Goal: Task Accomplishment & Management: Use online tool/utility

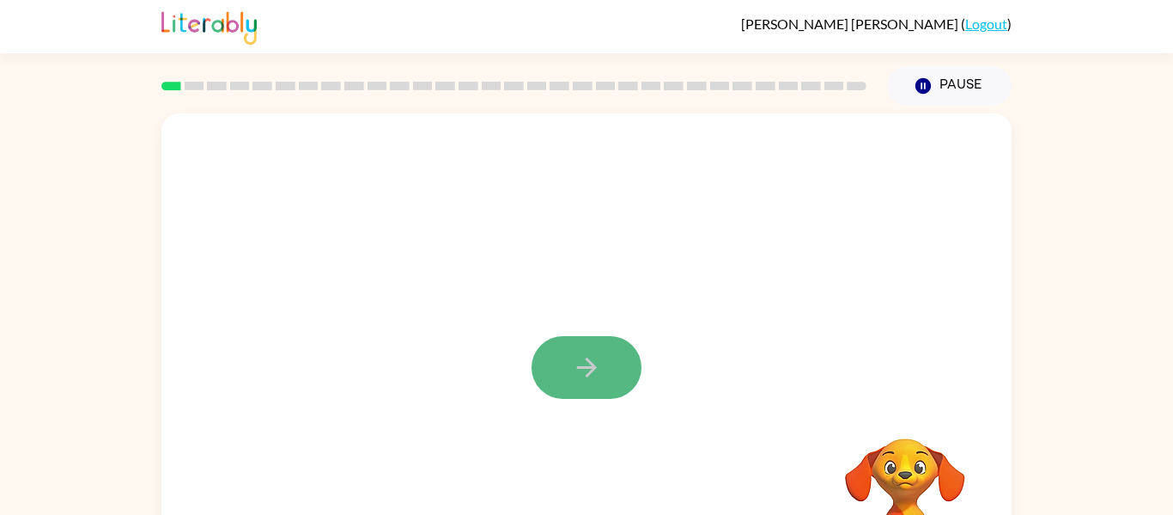
click at [588, 378] on icon "button" at bounding box center [587, 367] width 30 height 30
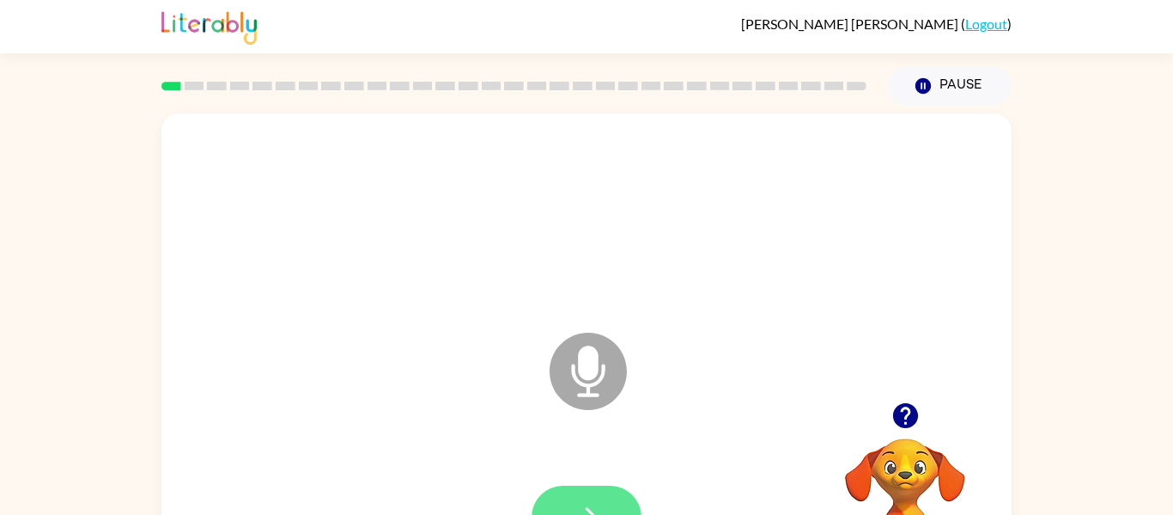
click at [599, 491] on button "button" at bounding box center [587, 516] width 110 height 63
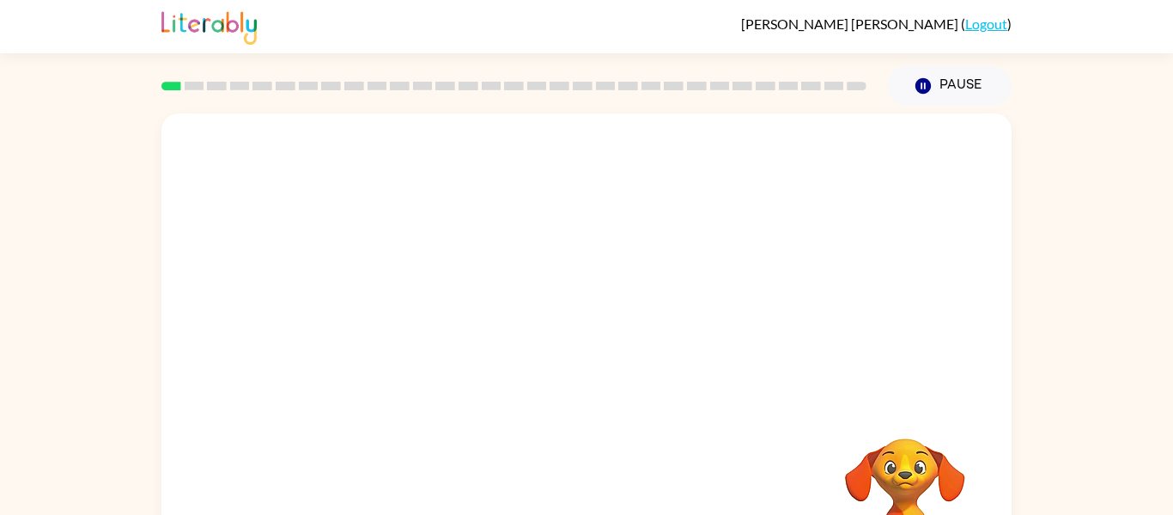
click at [723, 412] on div at bounding box center [586, 358] width 850 height 490
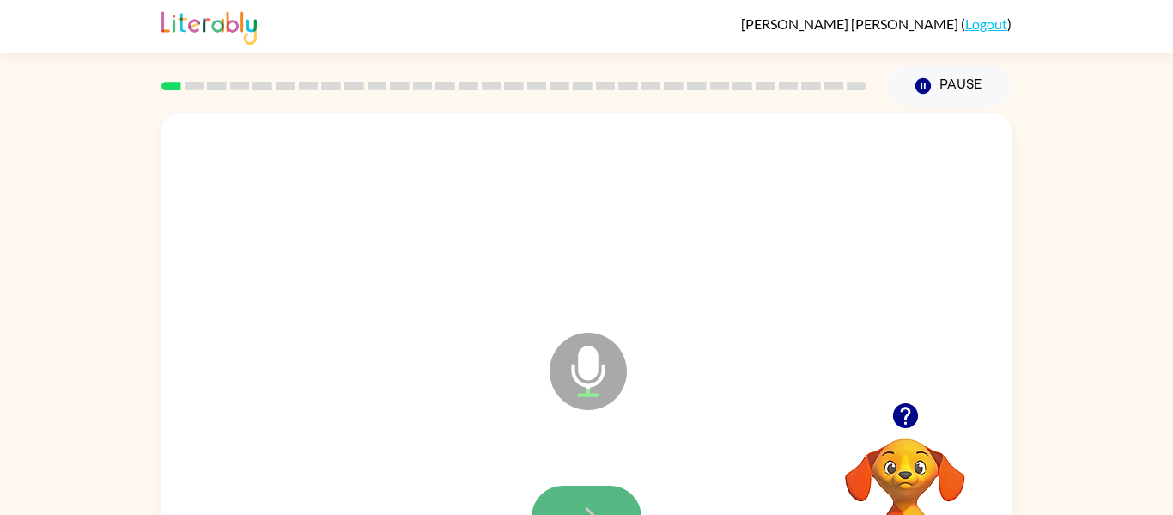
click at [565, 507] on button "button" at bounding box center [587, 516] width 110 height 63
click at [593, 502] on icon "button" at bounding box center [587, 517] width 30 height 30
click at [591, 502] on icon "button" at bounding box center [587, 517] width 30 height 30
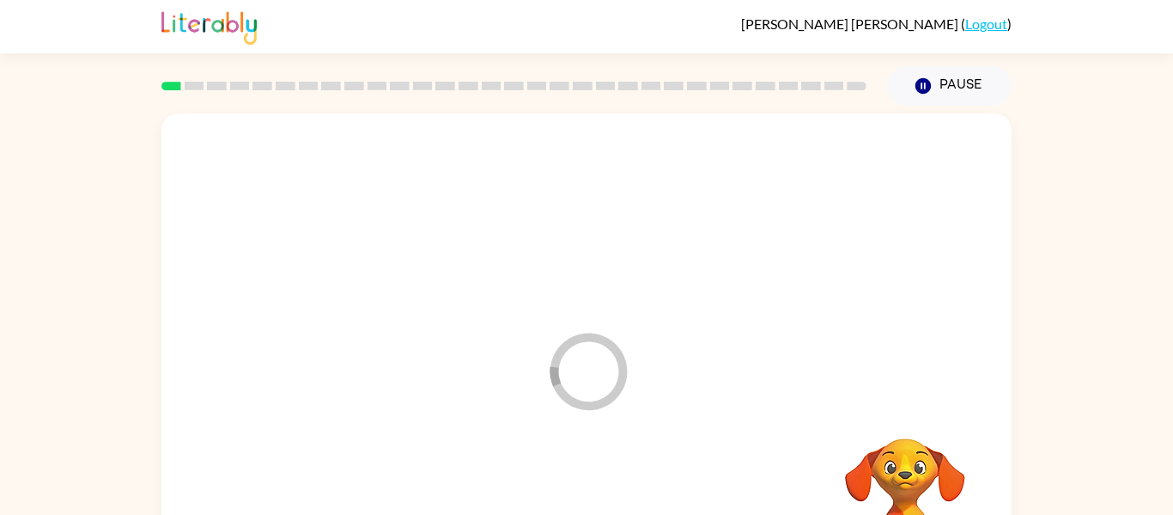
click at [590, 504] on div at bounding box center [587, 517] width 816 height 141
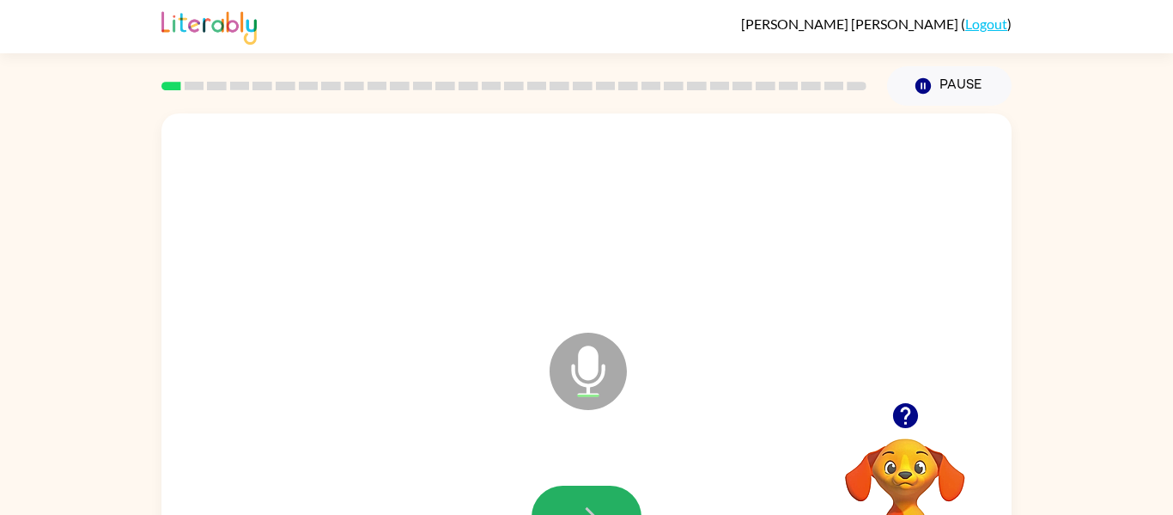
click at [590, 504] on icon "button" at bounding box center [587, 517] width 30 height 30
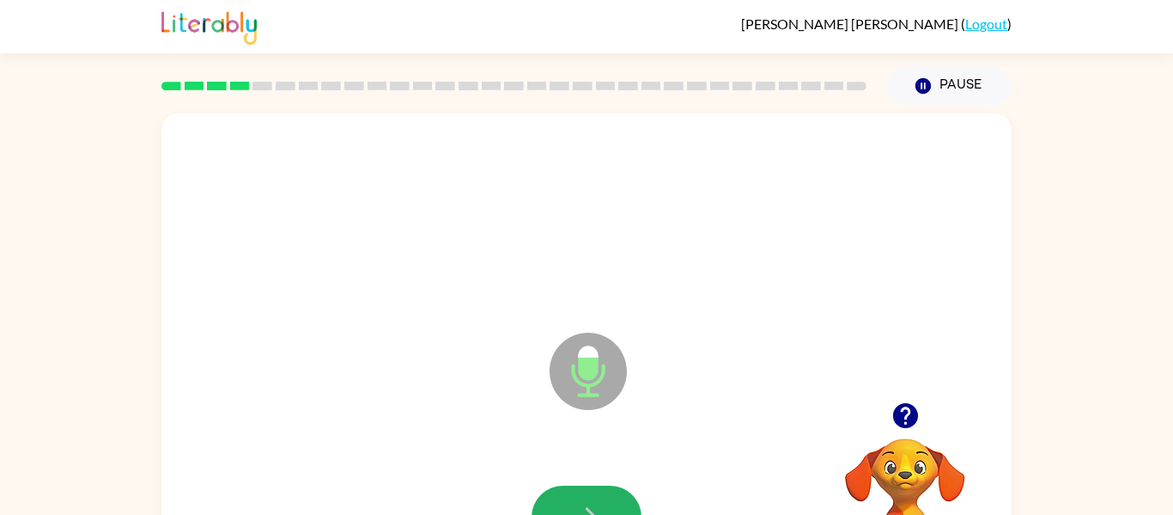
click at [590, 504] on icon "button" at bounding box center [587, 517] width 30 height 30
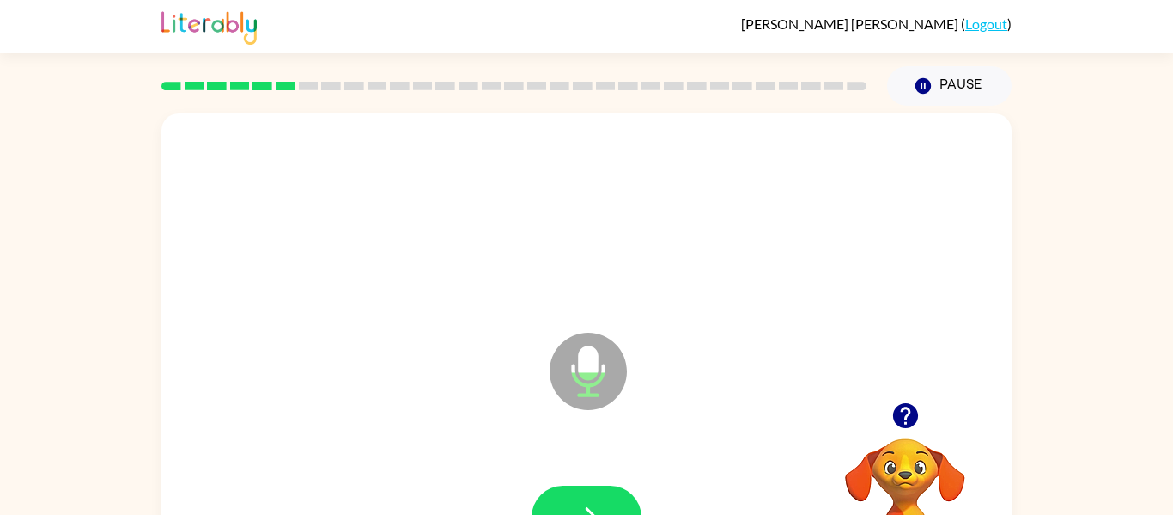
click at [590, 504] on icon "button" at bounding box center [587, 517] width 30 height 30
click at [579, 490] on button "button" at bounding box center [587, 516] width 110 height 63
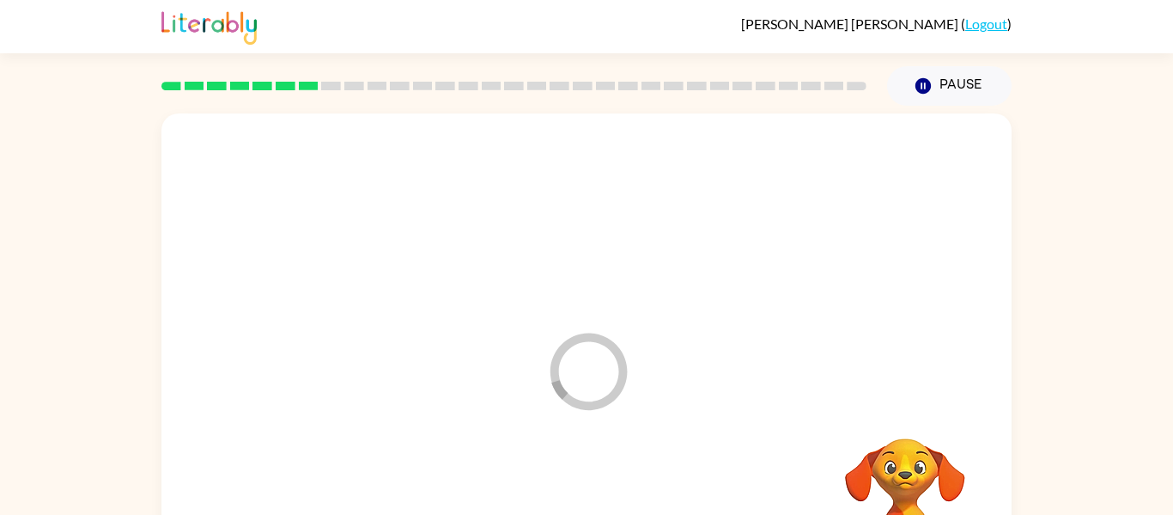
click at [579, 490] on div at bounding box center [587, 517] width 816 height 141
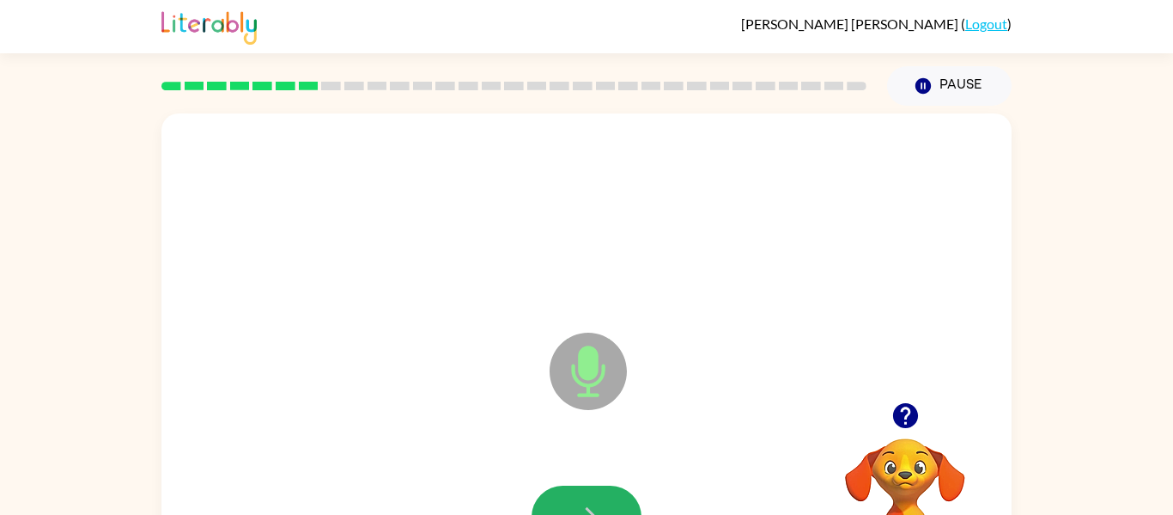
click at [579, 490] on button "button" at bounding box center [587, 516] width 110 height 63
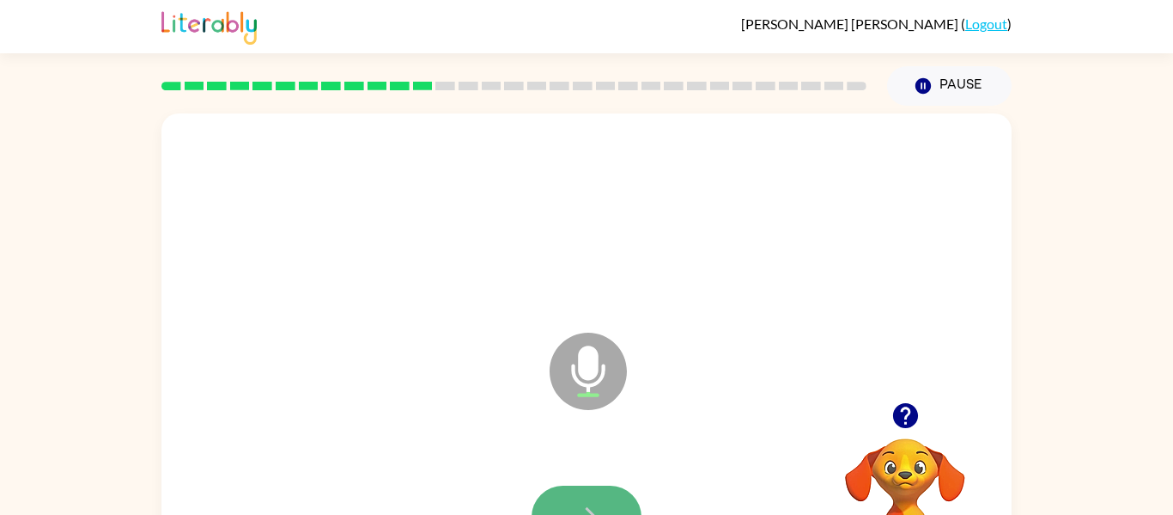
click at [577, 493] on button "button" at bounding box center [587, 516] width 110 height 63
click at [578, 492] on button "button" at bounding box center [587, 516] width 110 height 63
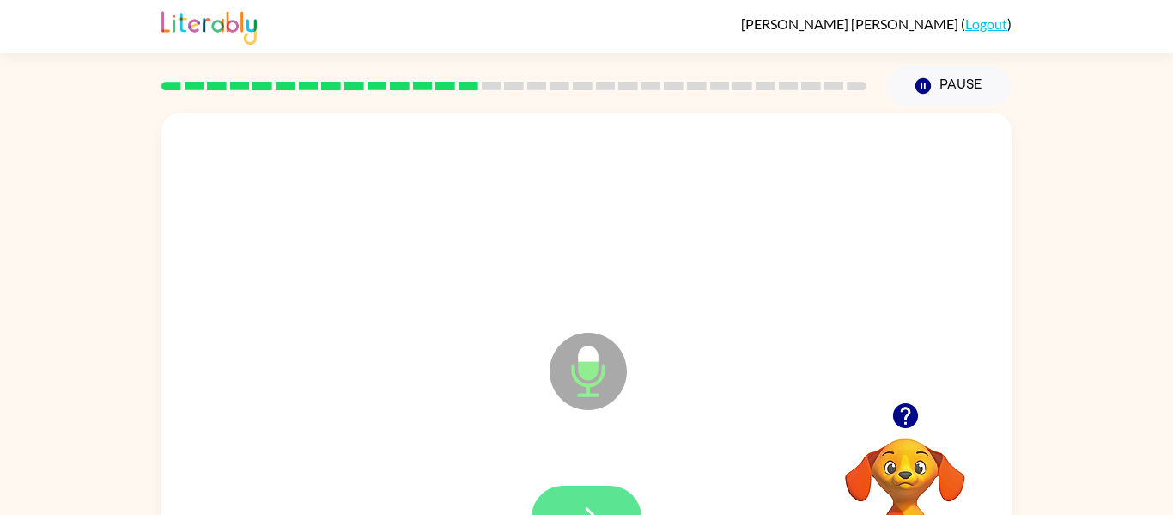
click at [576, 491] on button "button" at bounding box center [587, 516] width 110 height 63
click at [578, 492] on button "button" at bounding box center [587, 516] width 110 height 63
click at [578, 496] on button "button" at bounding box center [587, 516] width 110 height 63
click at [580, 494] on button "button" at bounding box center [587, 516] width 110 height 63
click at [578, 496] on button "button" at bounding box center [587, 516] width 110 height 63
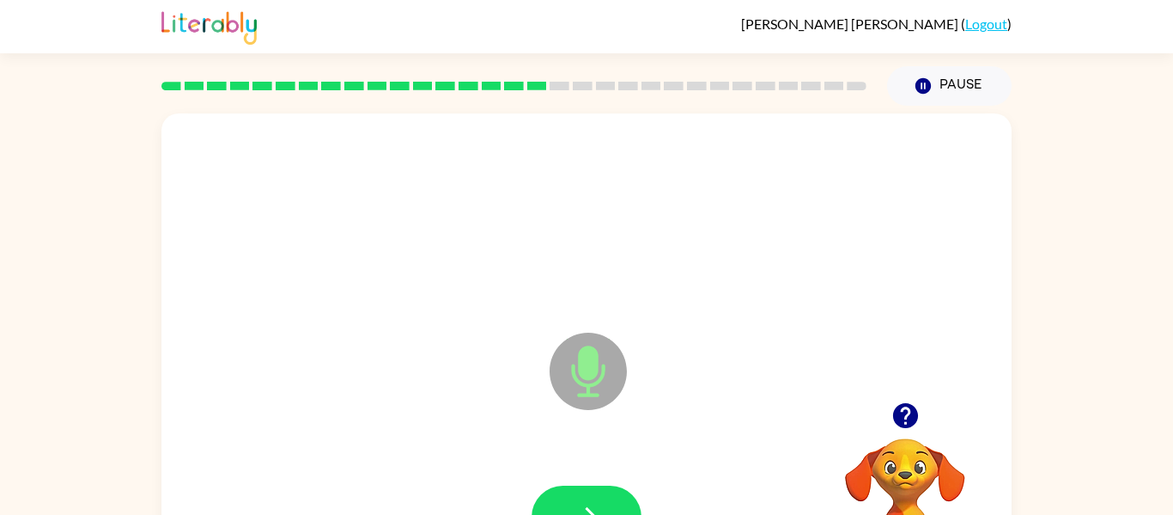
click at [580, 493] on button "button" at bounding box center [587, 516] width 110 height 63
click at [579, 495] on button "button" at bounding box center [587, 516] width 110 height 63
click at [582, 500] on button "button" at bounding box center [587, 516] width 110 height 63
click at [579, 496] on button "button" at bounding box center [587, 516] width 110 height 63
click at [581, 498] on button "button" at bounding box center [587, 516] width 110 height 63
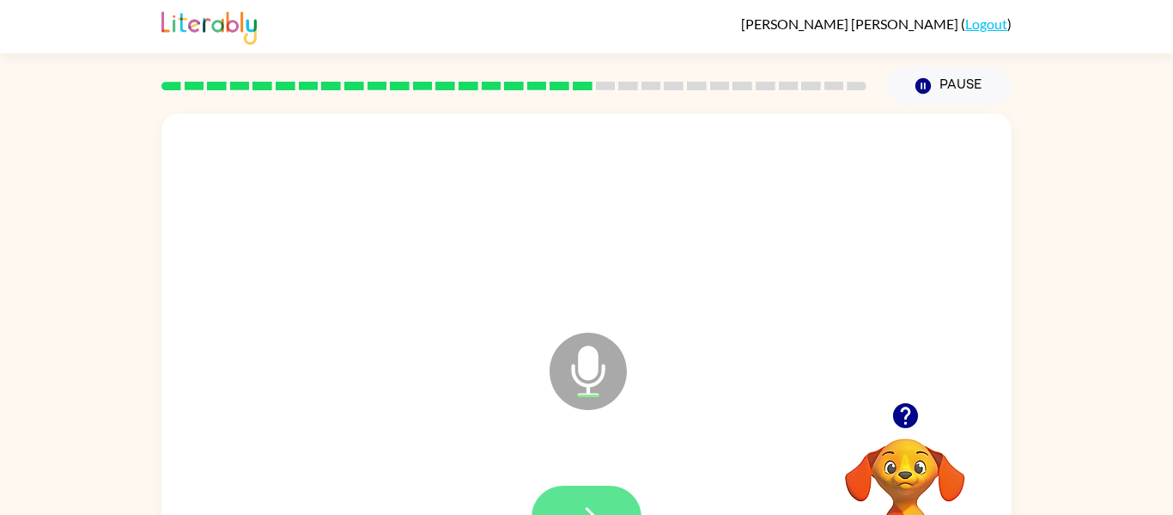
click at [579, 496] on button "button" at bounding box center [587, 516] width 110 height 63
click at [586, 492] on button "button" at bounding box center [587, 516] width 110 height 63
click at [585, 492] on button "button" at bounding box center [587, 516] width 110 height 63
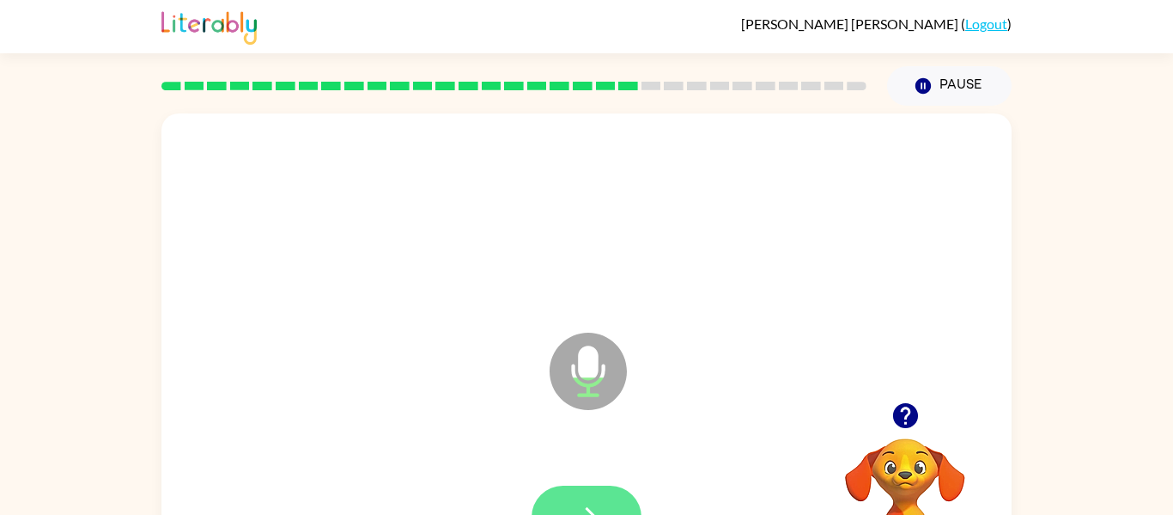
click at [580, 502] on icon "button" at bounding box center [587, 517] width 30 height 30
click at [580, 504] on icon "button" at bounding box center [587, 517] width 30 height 30
click at [579, 502] on icon "button" at bounding box center [587, 517] width 30 height 30
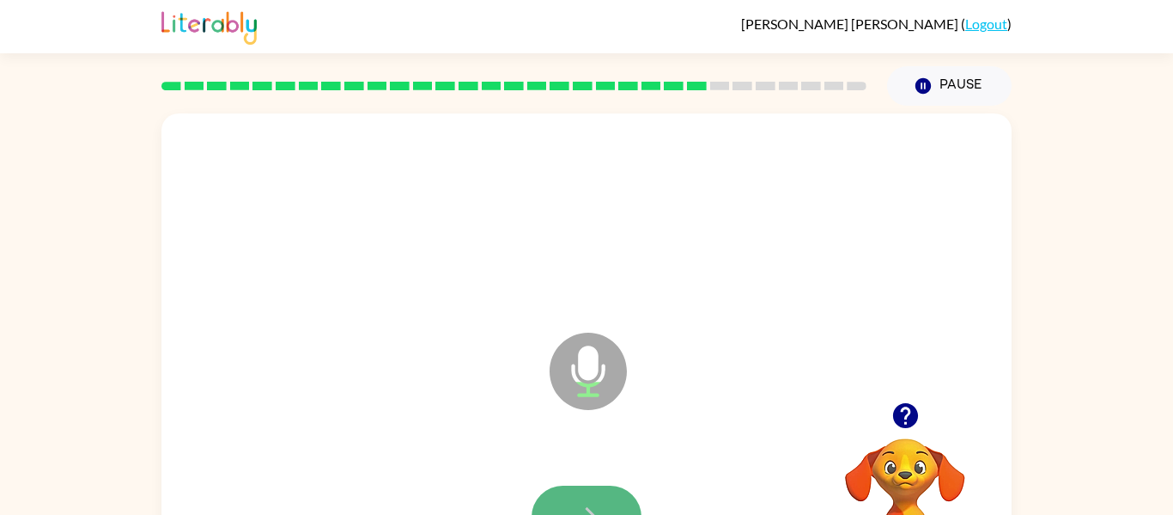
click at [580, 502] on icon "button" at bounding box center [587, 517] width 30 height 30
click at [579, 499] on button "button" at bounding box center [587, 516] width 110 height 63
click at [587, 498] on button "button" at bounding box center [587, 516] width 110 height 63
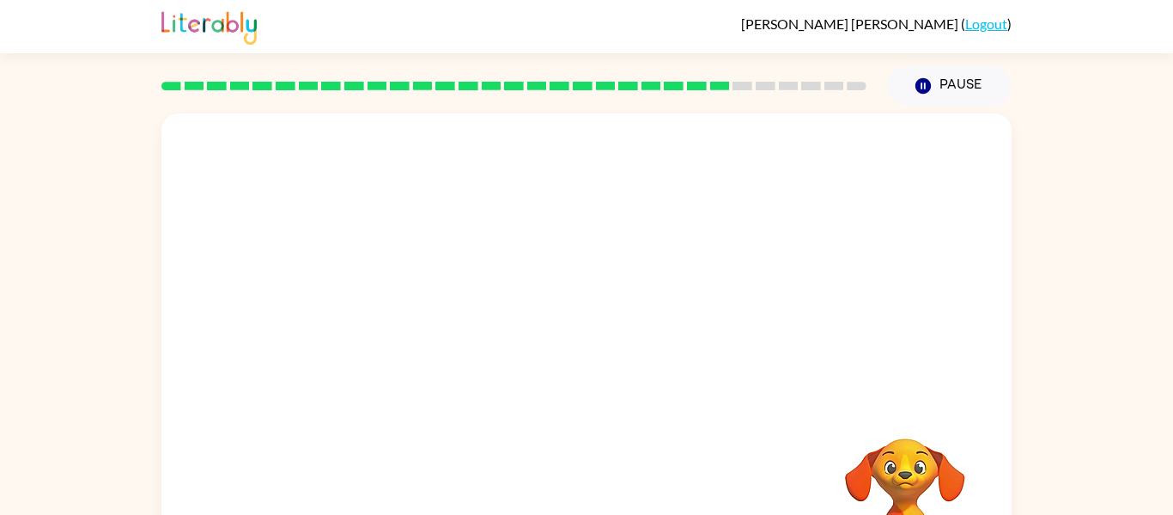
click at [588, 498] on div at bounding box center [587, 517] width 816 height 141
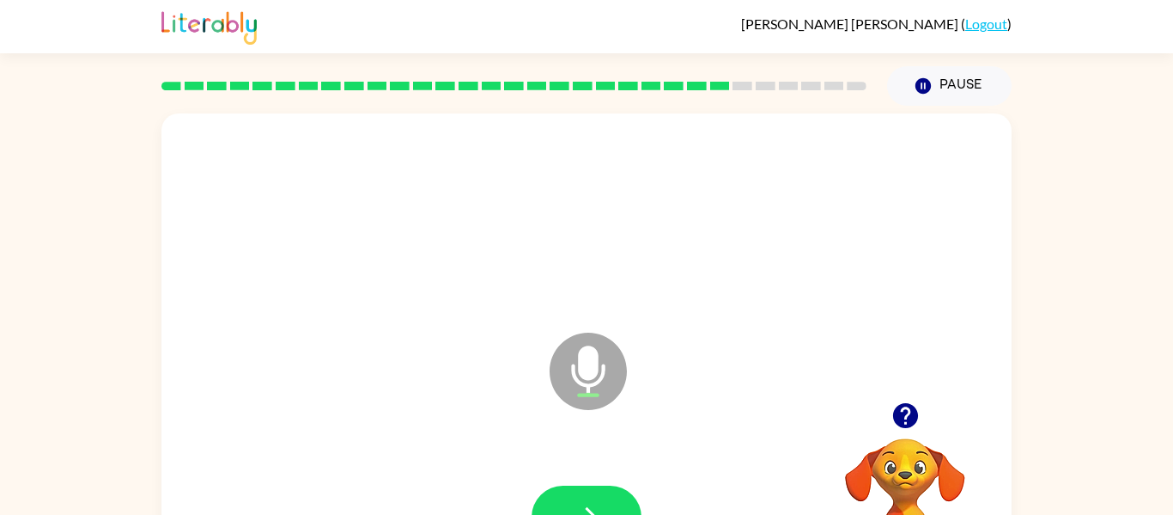
click at [588, 498] on button "button" at bounding box center [587, 516] width 110 height 63
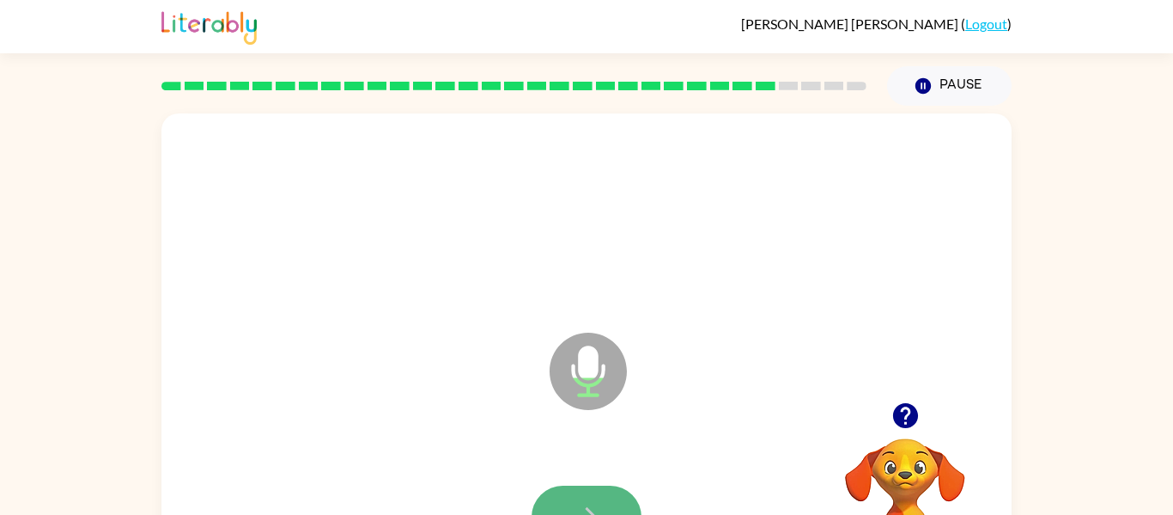
click at [588, 499] on button "button" at bounding box center [587, 516] width 110 height 63
click at [585, 500] on button "button" at bounding box center [587, 516] width 110 height 63
click at [586, 500] on button "button" at bounding box center [587, 516] width 110 height 63
click at [583, 496] on button "button" at bounding box center [587, 516] width 110 height 63
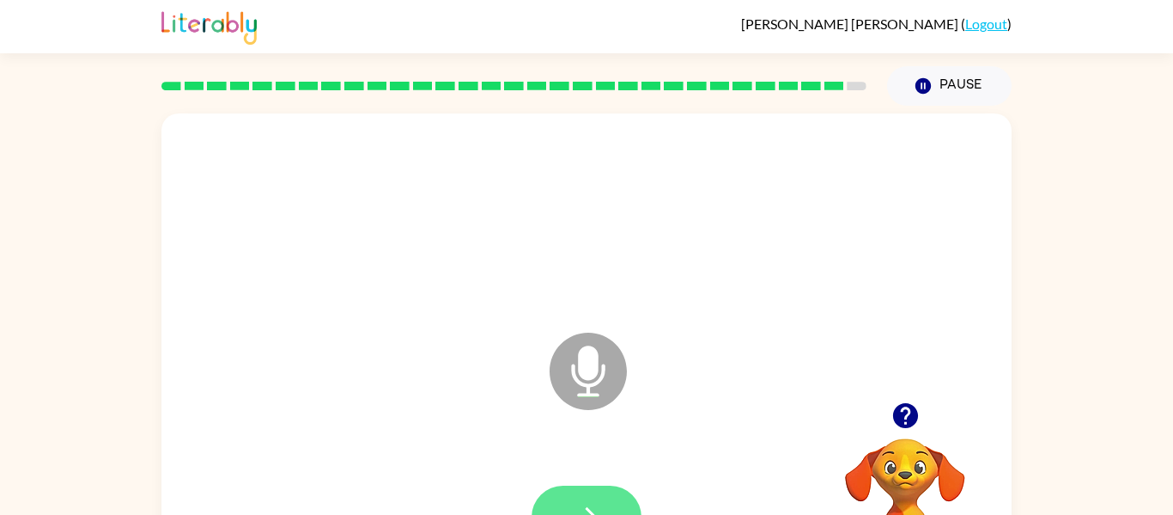
click at [585, 496] on button "button" at bounding box center [587, 516] width 110 height 63
click at [588, 493] on button "button" at bounding box center [587, 516] width 110 height 63
